Goal: Check status: Check status

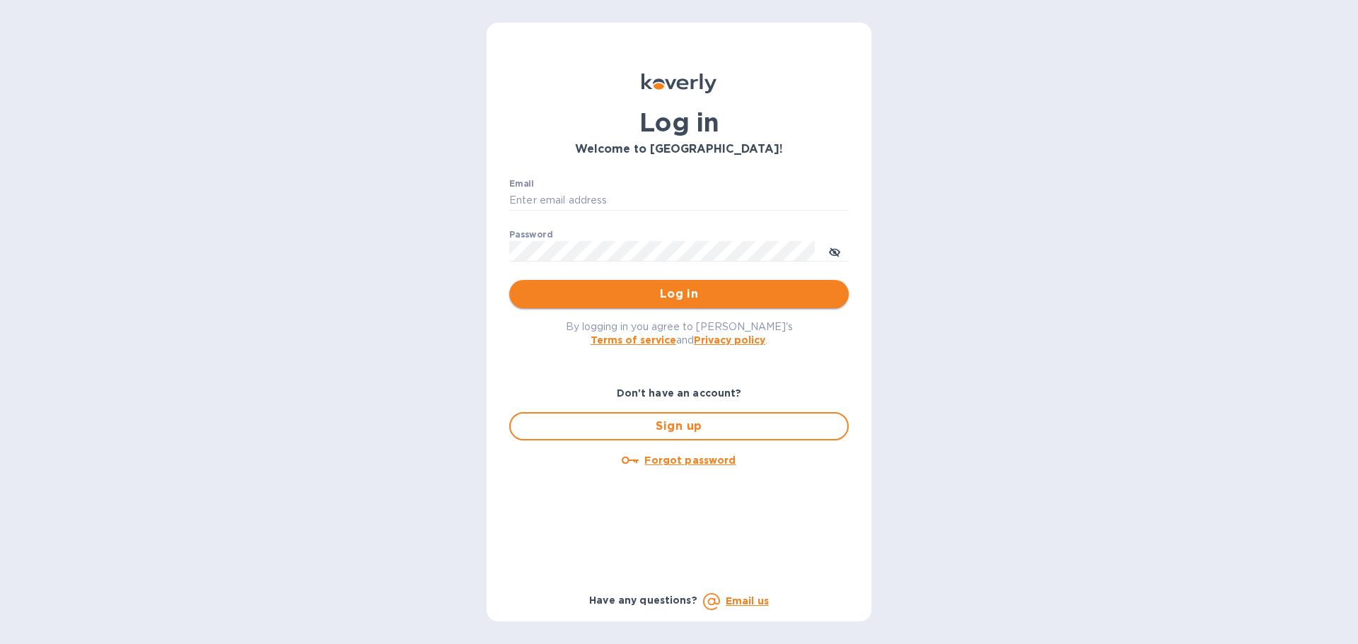
type input "[EMAIL_ADDRESS][DOMAIN_NAME]"
click at [635, 296] on span "Log in" at bounding box center [679, 294] width 317 height 17
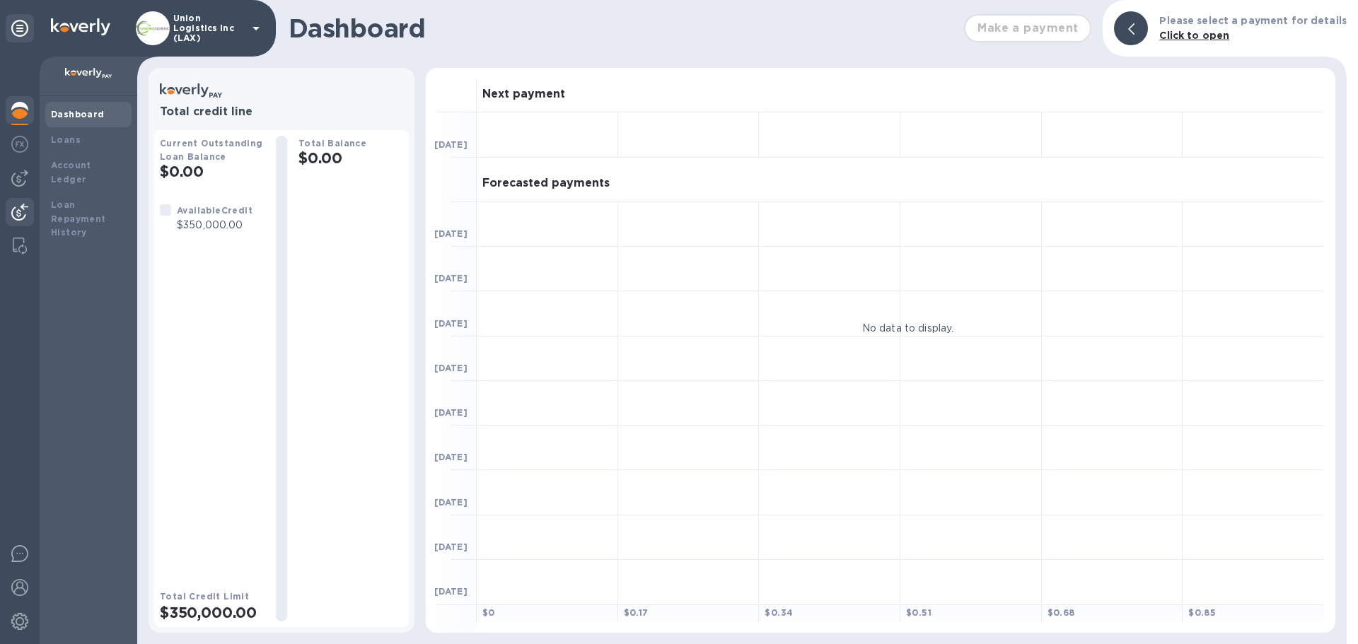
click at [15, 207] on img at bounding box center [19, 212] width 17 height 17
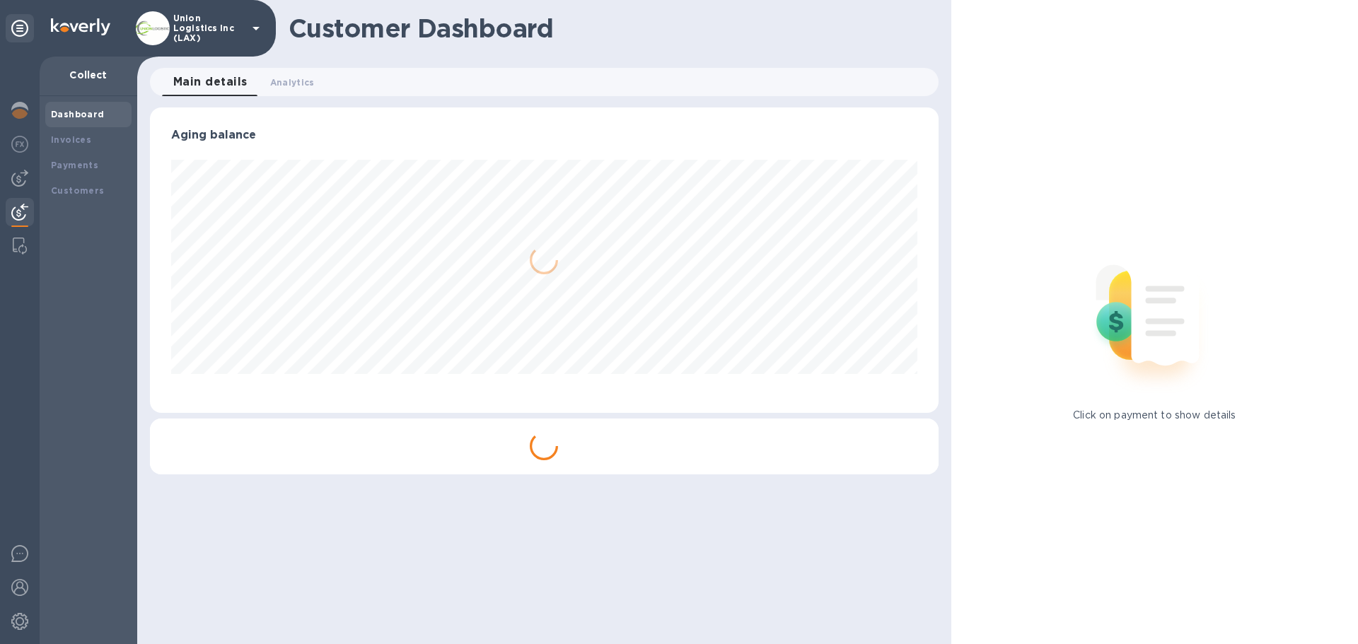
scroll to position [306, 788]
click at [85, 169] on b "Payments" at bounding box center [74, 165] width 47 height 11
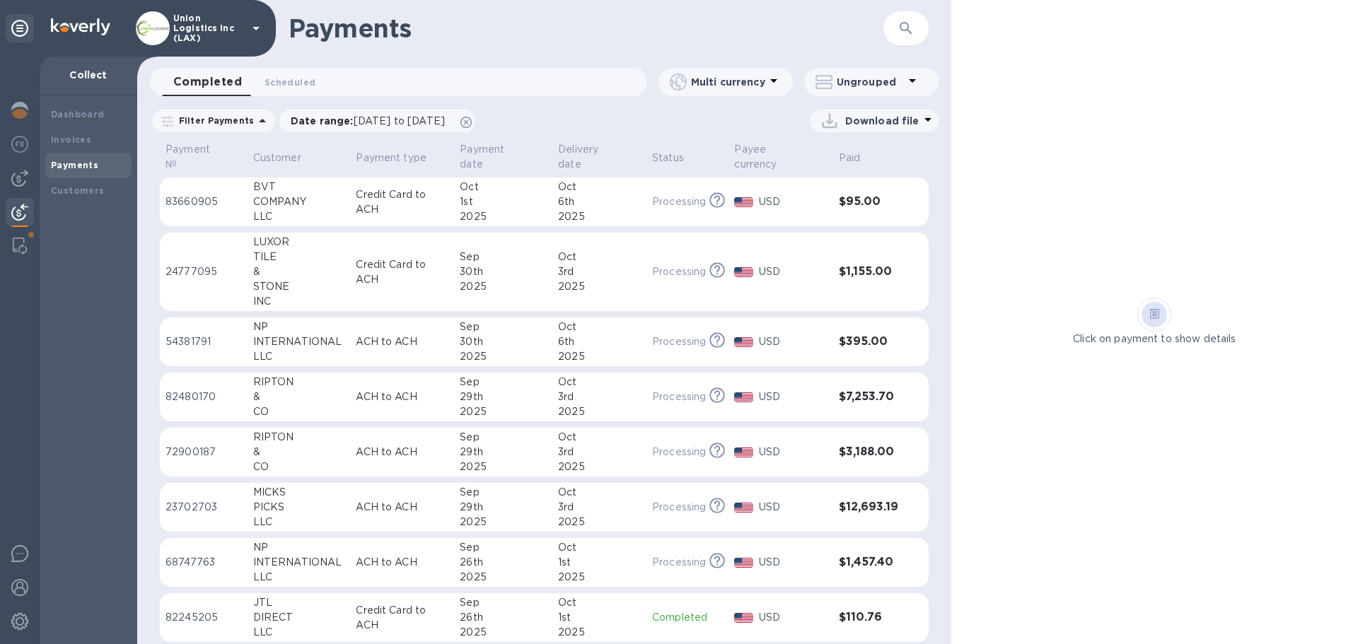
click at [446, 205] on p "Credit Card to ACH" at bounding box center [402, 202] width 93 height 30
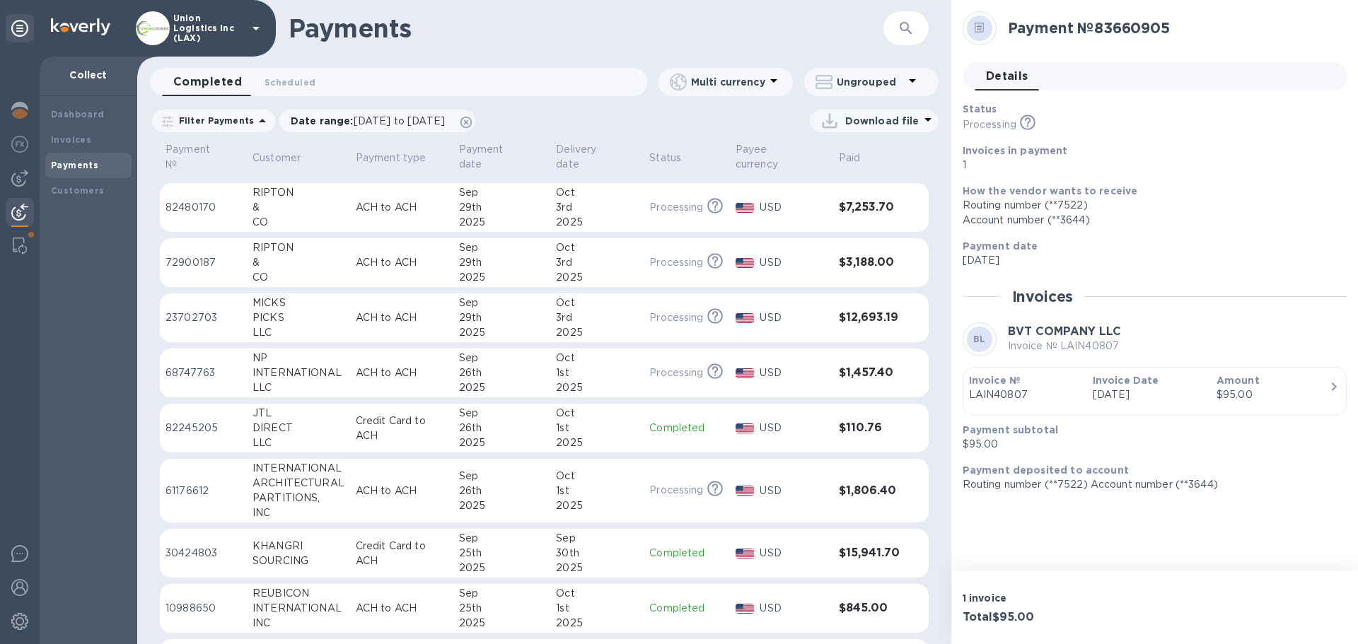
scroll to position [212, 0]
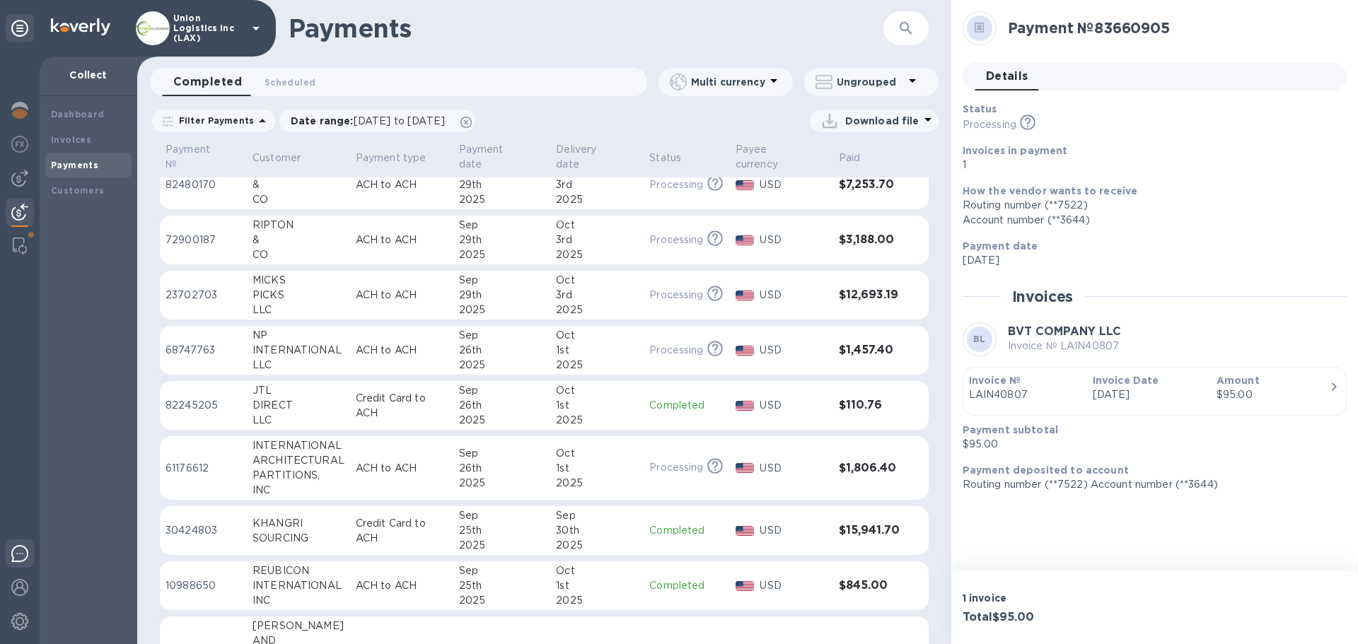
drag, startPoint x: 19, startPoint y: 578, endPoint x: 25, endPoint y: 566, distance: 13.3
click at [18, 580] on div at bounding box center [20, 589] width 28 height 31
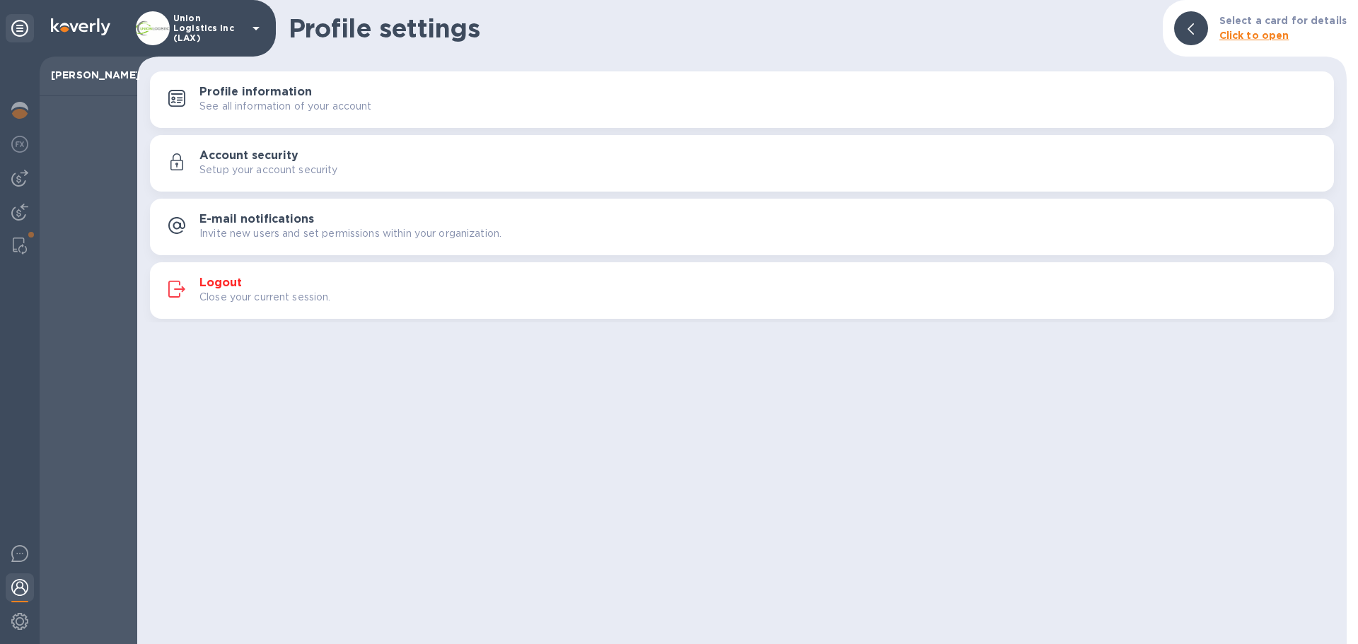
click at [286, 291] on p "Close your current session." at bounding box center [265, 297] width 132 height 15
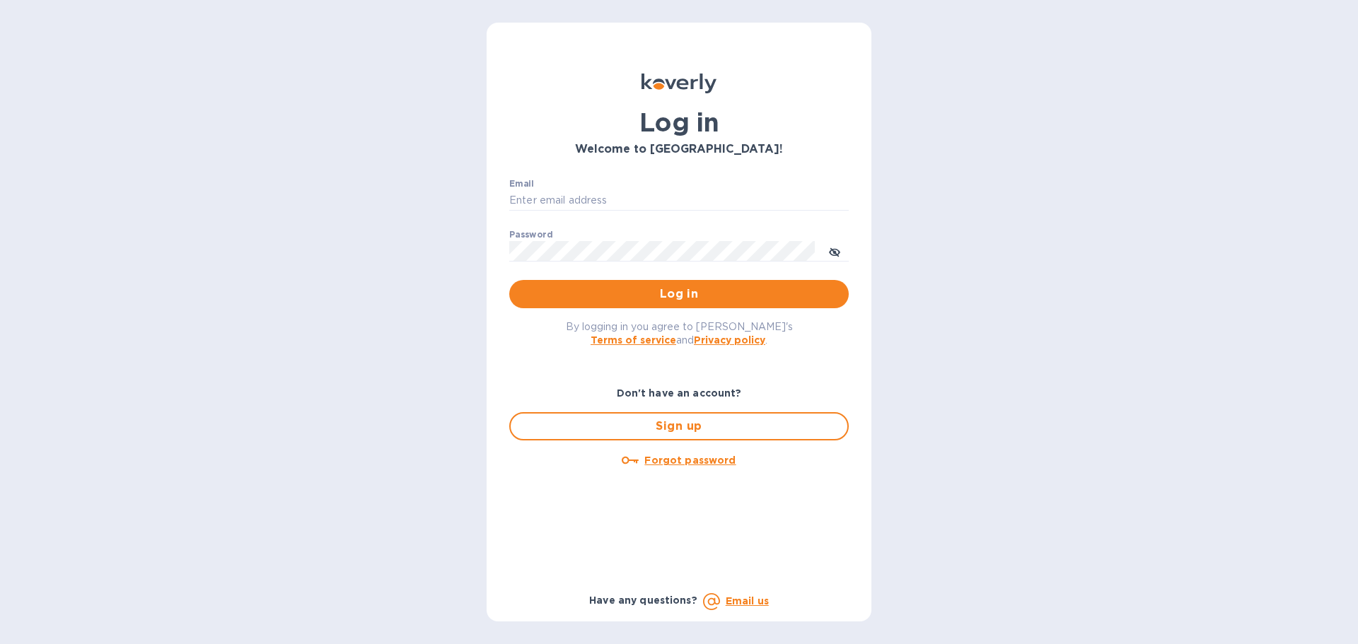
type input "[EMAIL_ADDRESS][DOMAIN_NAME]"
